Goal: Download file/media

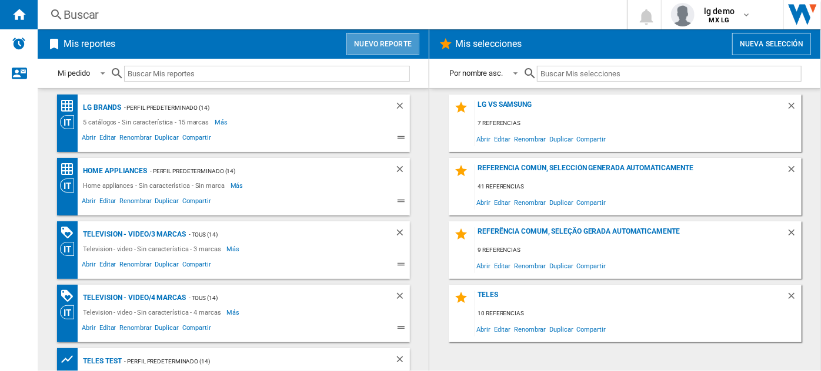
click at [397, 49] on button "Nuevo reporte" at bounding box center [382, 44] width 73 height 22
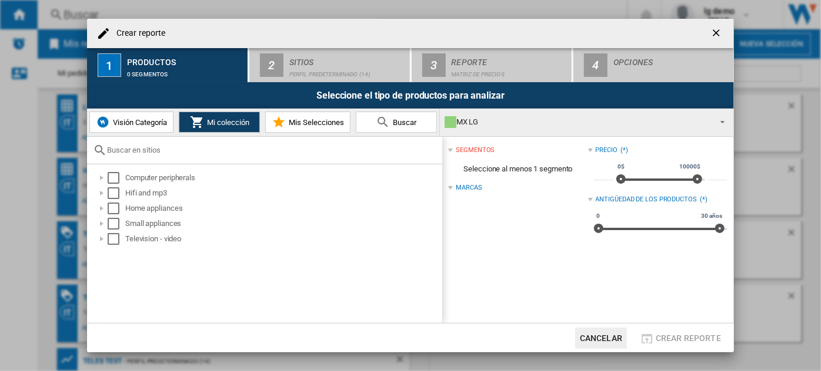
click at [595, 335] on button "Cancelar" at bounding box center [601, 338] width 52 height 21
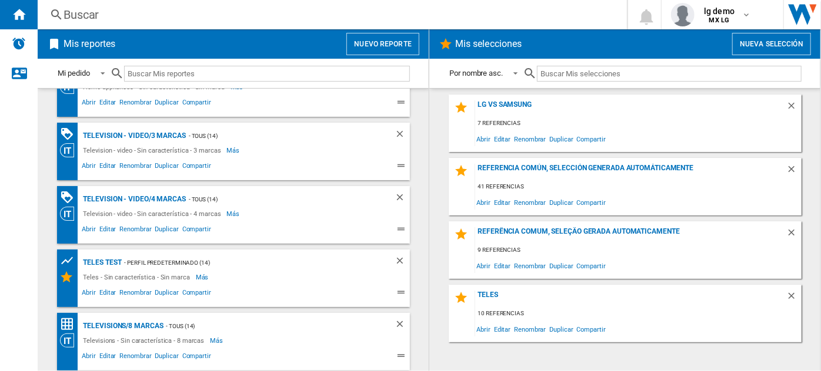
scroll to position [161, 0]
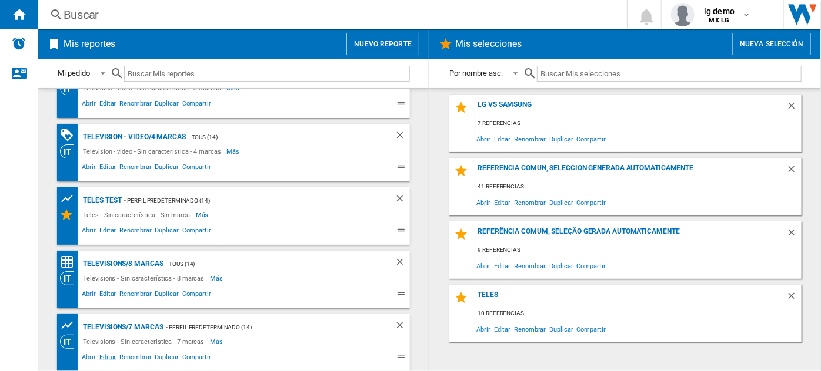
click at [103, 355] on span "Editar" at bounding box center [108, 359] width 20 height 14
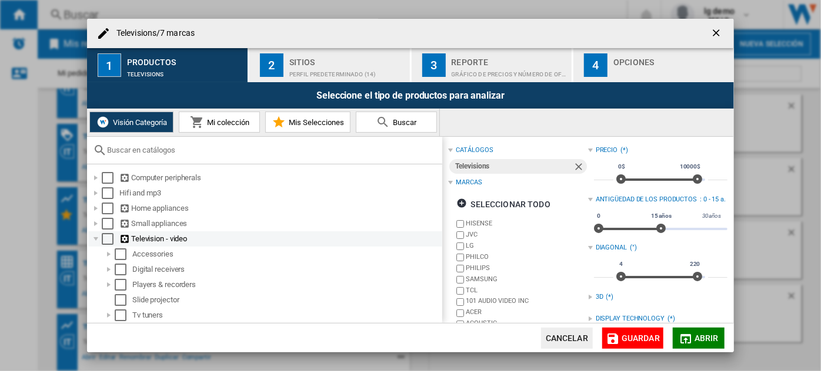
scroll to position [30, 0]
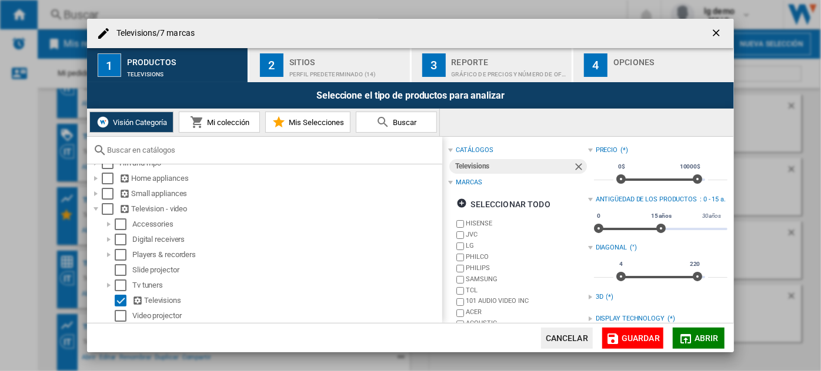
click at [651, 336] on span "Guardar" at bounding box center [640, 338] width 38 height 9
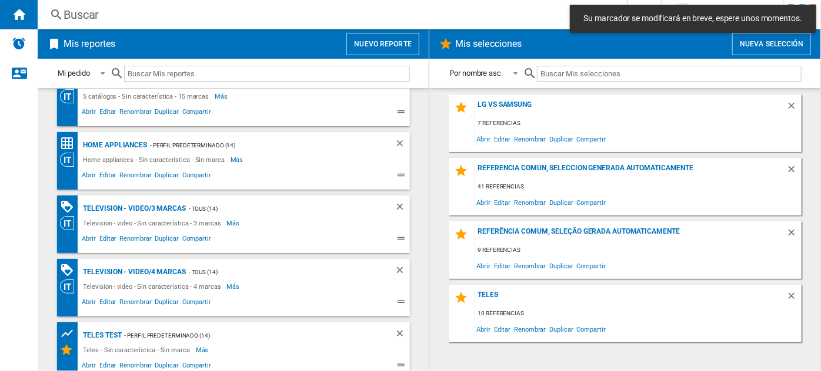
scroll to position [161, 0]
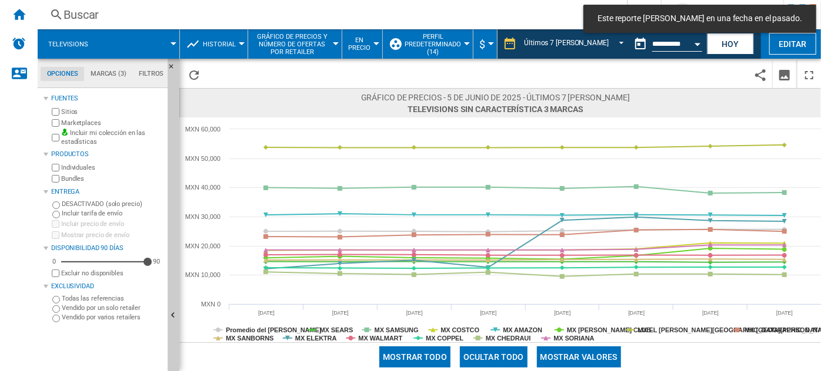
click at [222, 45] on span "Historial" at bounding box center [219, 45] width 33 height 8
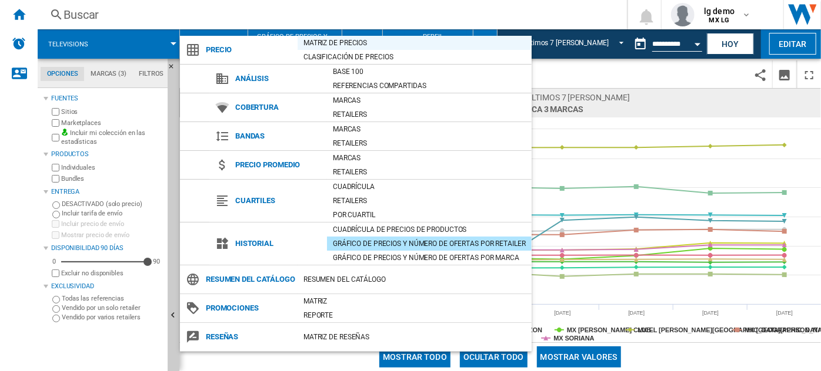
click at [333, 43] on div "Matriz de precios" at bounding box center [414, 43] width 234 height 12
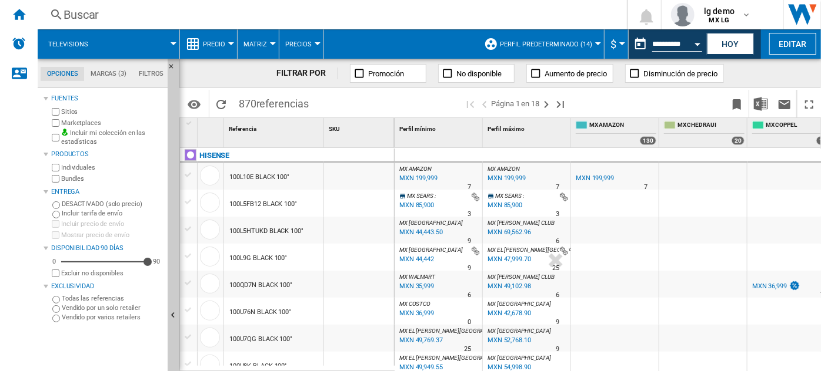
click at [79, 179] on label "Bundles" at bounding box center [112, 179] width 102 height 9
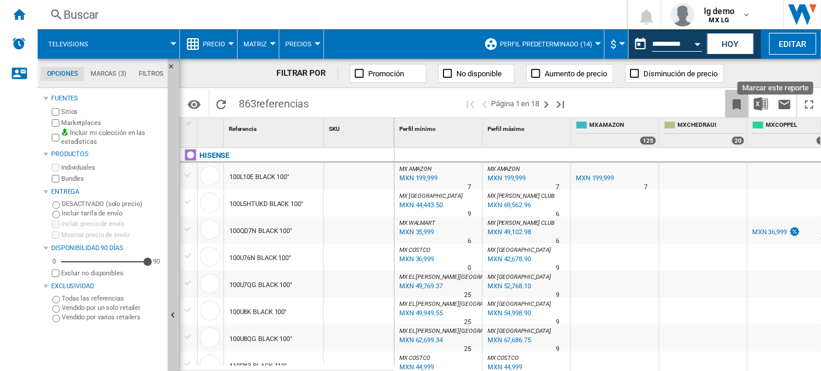
click at [735, 103] on ng-md-icon "Marcar este reporte" at bounding box center [736, 105] width 14 height 14
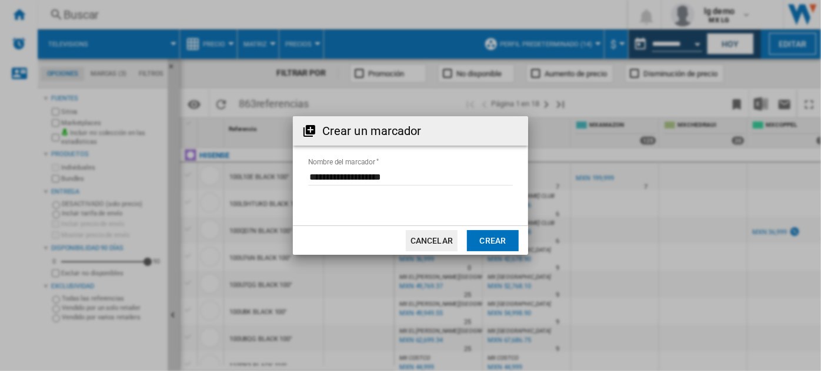
click at [413, 180] on input "Nombre del marcador" at bounding box center [410, 177] width 205 height 18
type input "**********"
click at [479, 245] on button "Crear" at bounding box center [493, 240] width 52 height 21
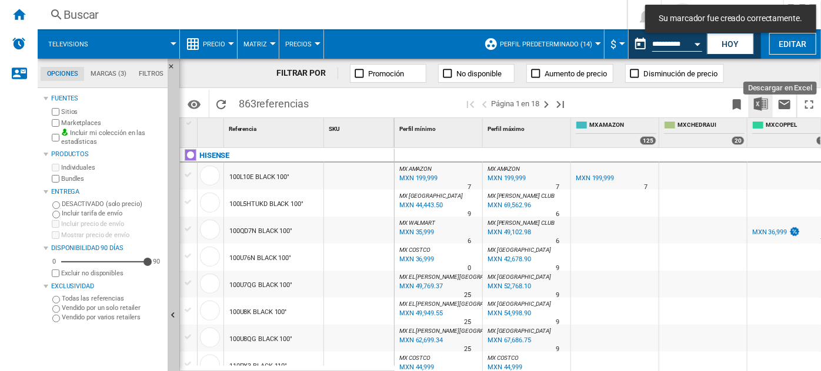
click at [758, 101] on img "Descargar en Excel" at bounding box center [761, 104] width 14 height 14
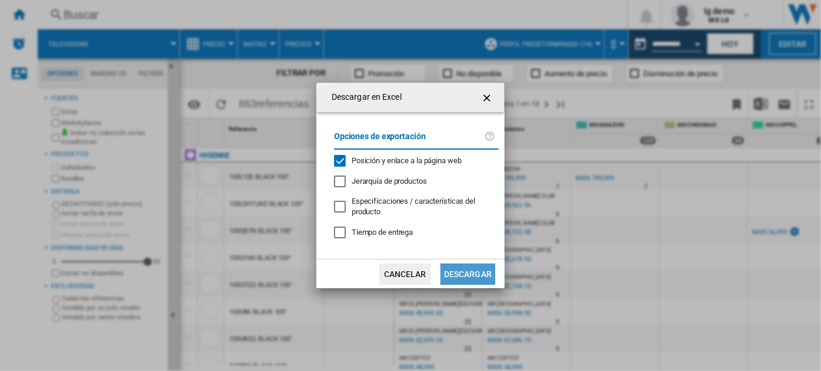
click at [469, 267] on button "Descargar" at bounding box center [467, 274] width 55 height 21
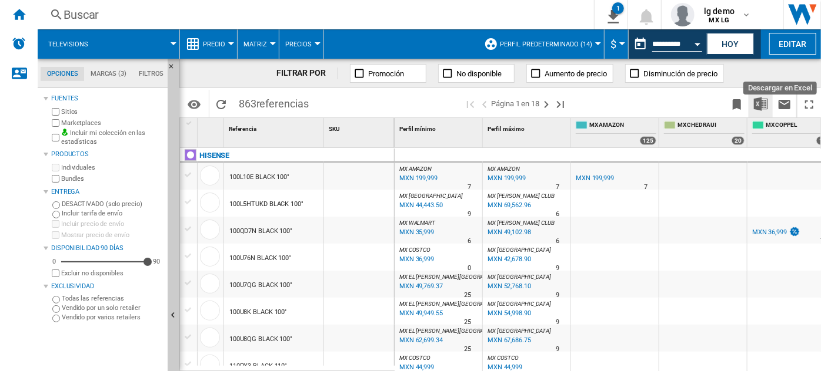
click at [757, 106] on img "Descargar en Excel" at bounding box center [761, 104] width 14 height 14
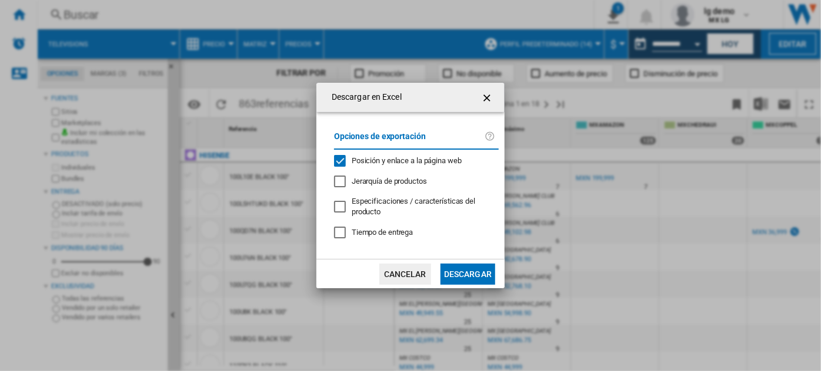
click at [424, 269] on button "Cancelar" at bounding box center [405, 274] width 52 height 21
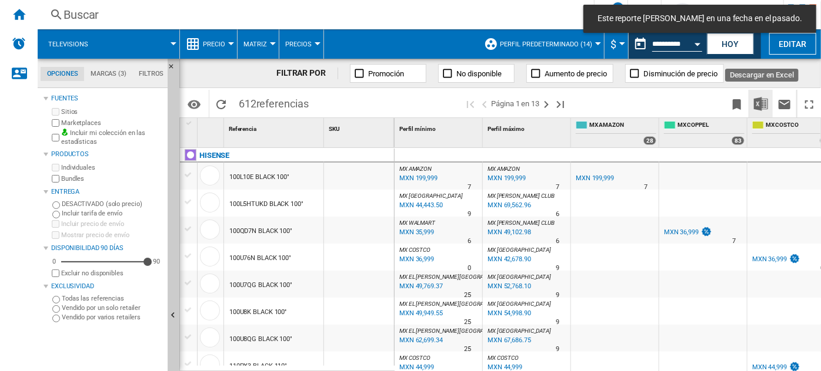
click at [761, 100] on img "Descargar en Excel" at bounding box center [761, 104] width 14 height 14
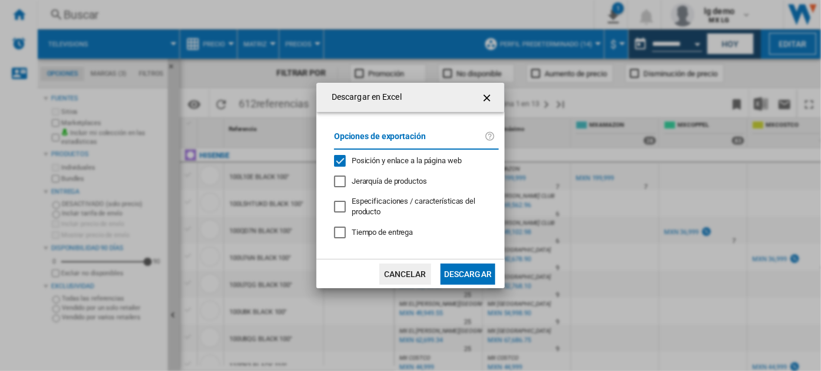
click at [474, 275] on button "Descargar" at bounding box center [467, 274] width 55 height 21
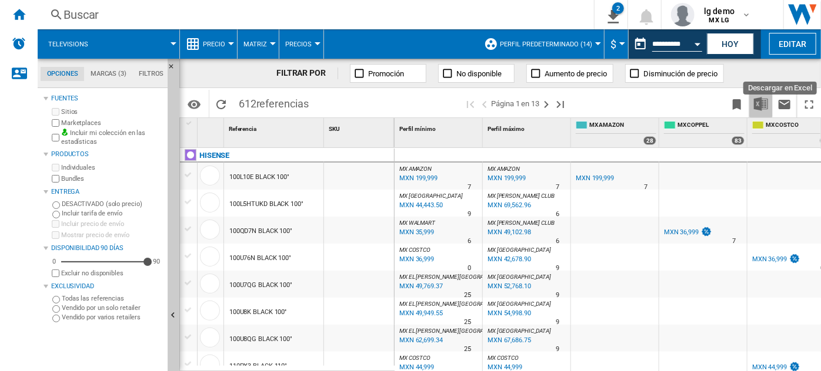
click at [759, 100] on img "Descargar en Excel" at bounding box center [761, 104] width 14 height 14
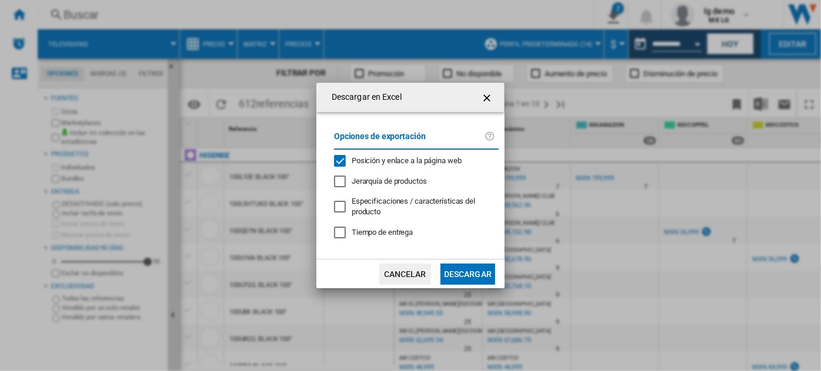
click at [387, 187] on div "Opciones de exportación Posición y enlace a la página web Jerarquía de producto…" at bounding box center [416, 185] width 176 height 123
click at [386, 182] on span "Jerarquía de productos" at bounding box center [389, 181] width 75 height 9
click at [457, 272] on button "Descargar" at bounding box center [467, 274] width 55 height 21
